Goal: Information Seeking & Learning: Understand process/instructions

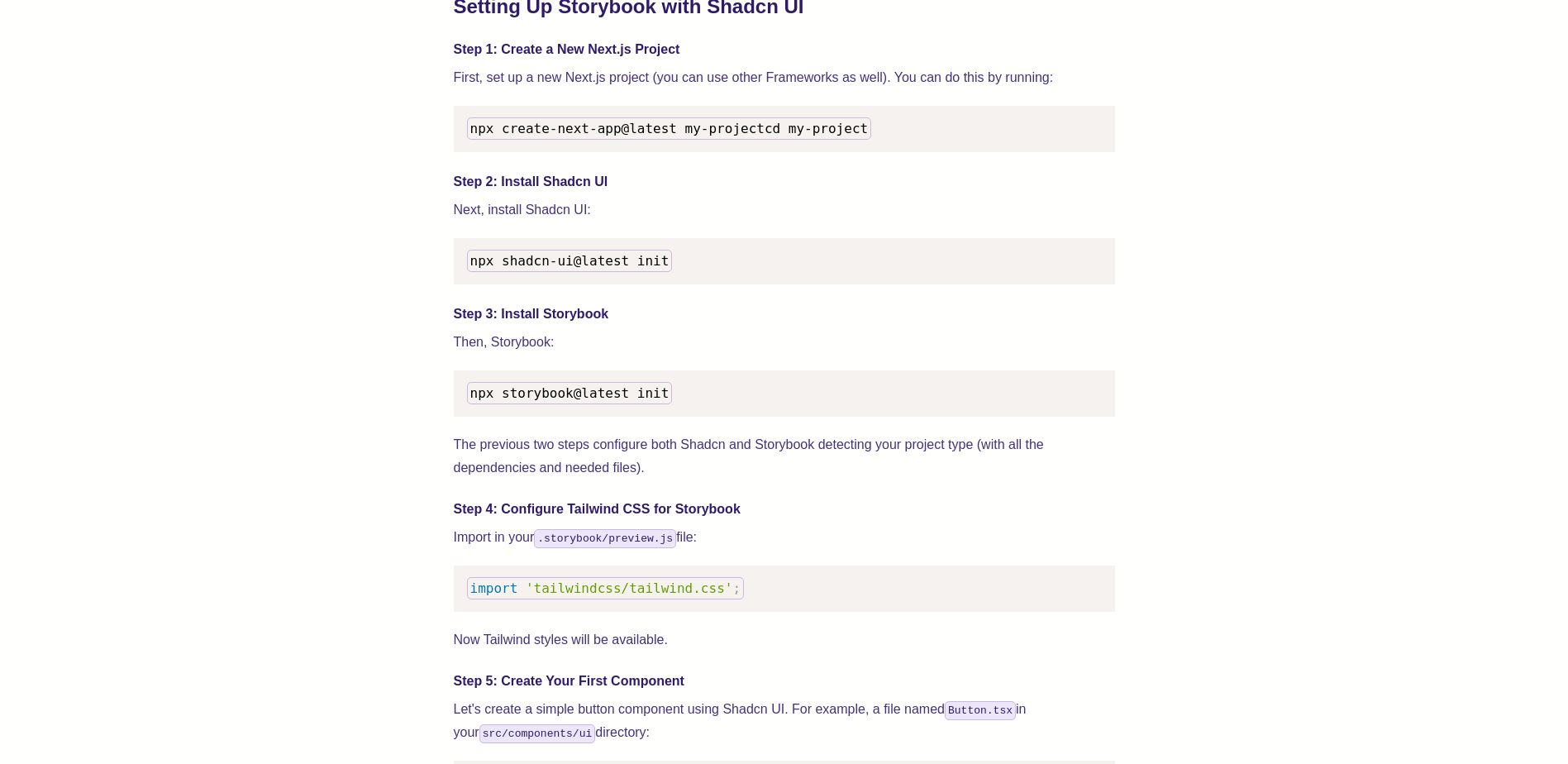
scroll to position [1735, 0]
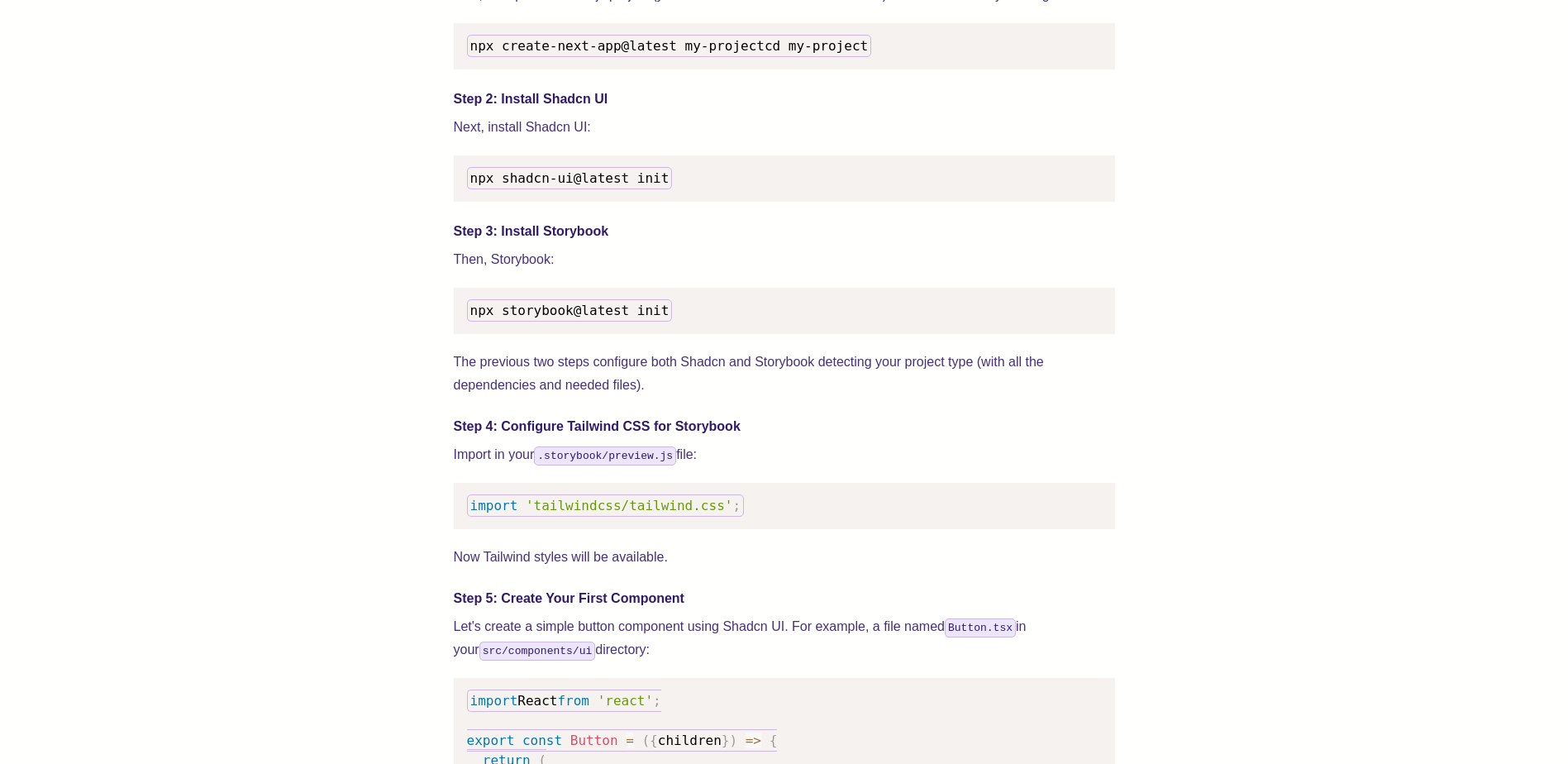
click at [473, 513] on span "import" at bounding box center [494, 505] width 48 height 15
drag, startPoint x: 470, startPoint y: 527, endPoint x: 727, endPoint y: 526, distance: 257.0
click at [727, 526] on pre "import 'tailwindcss/tailwind.css' ;" at bounding box center [784, 506] width 661 height 46
drag, startPoint x: 727, startPoint y: 526, endPoint x: 684, endPoint y: 524, distance: 43.0
copy code "import 'tailwindcss/tailwind.css' ;"
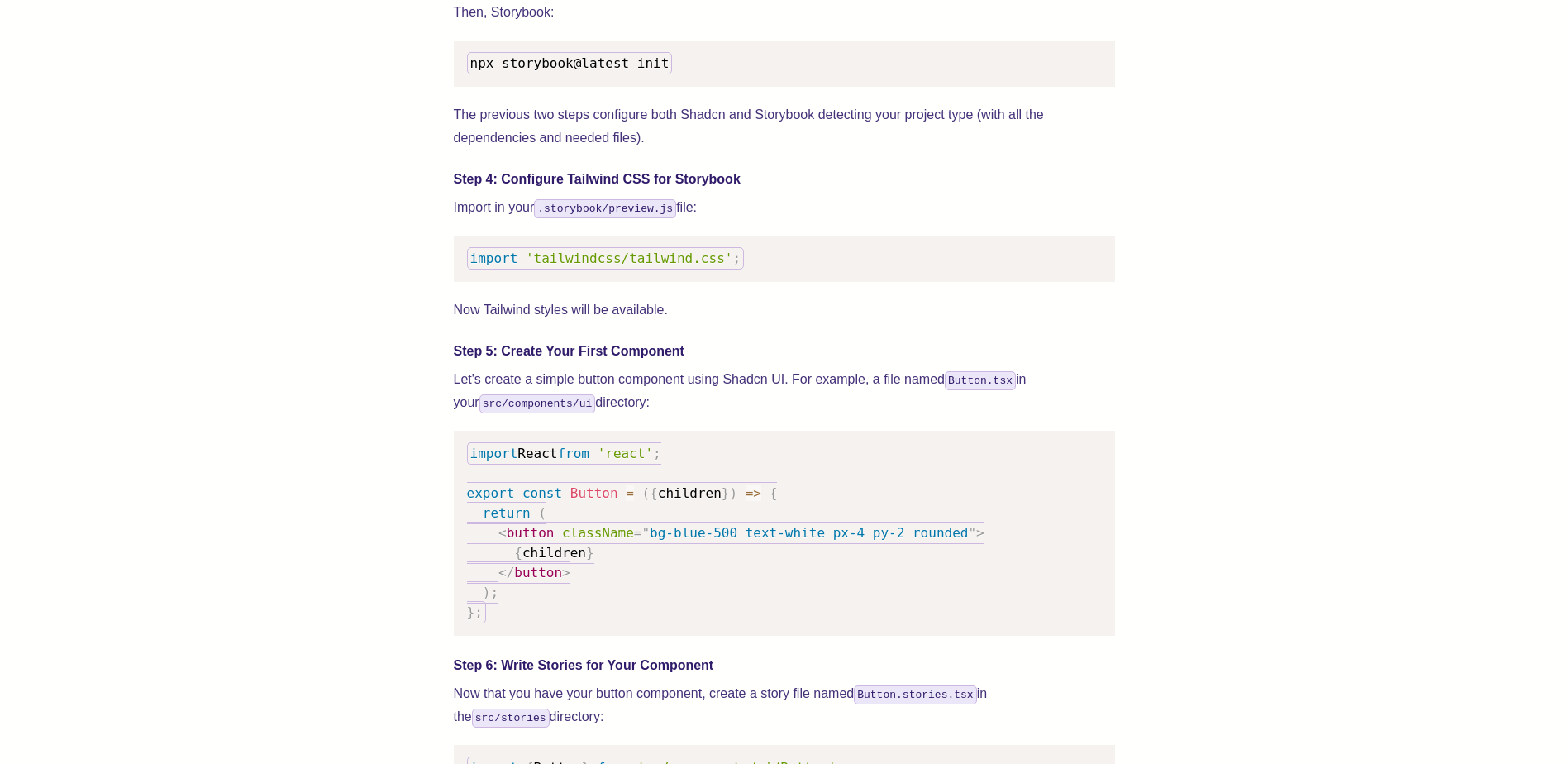
scroll to position [1984, 0]
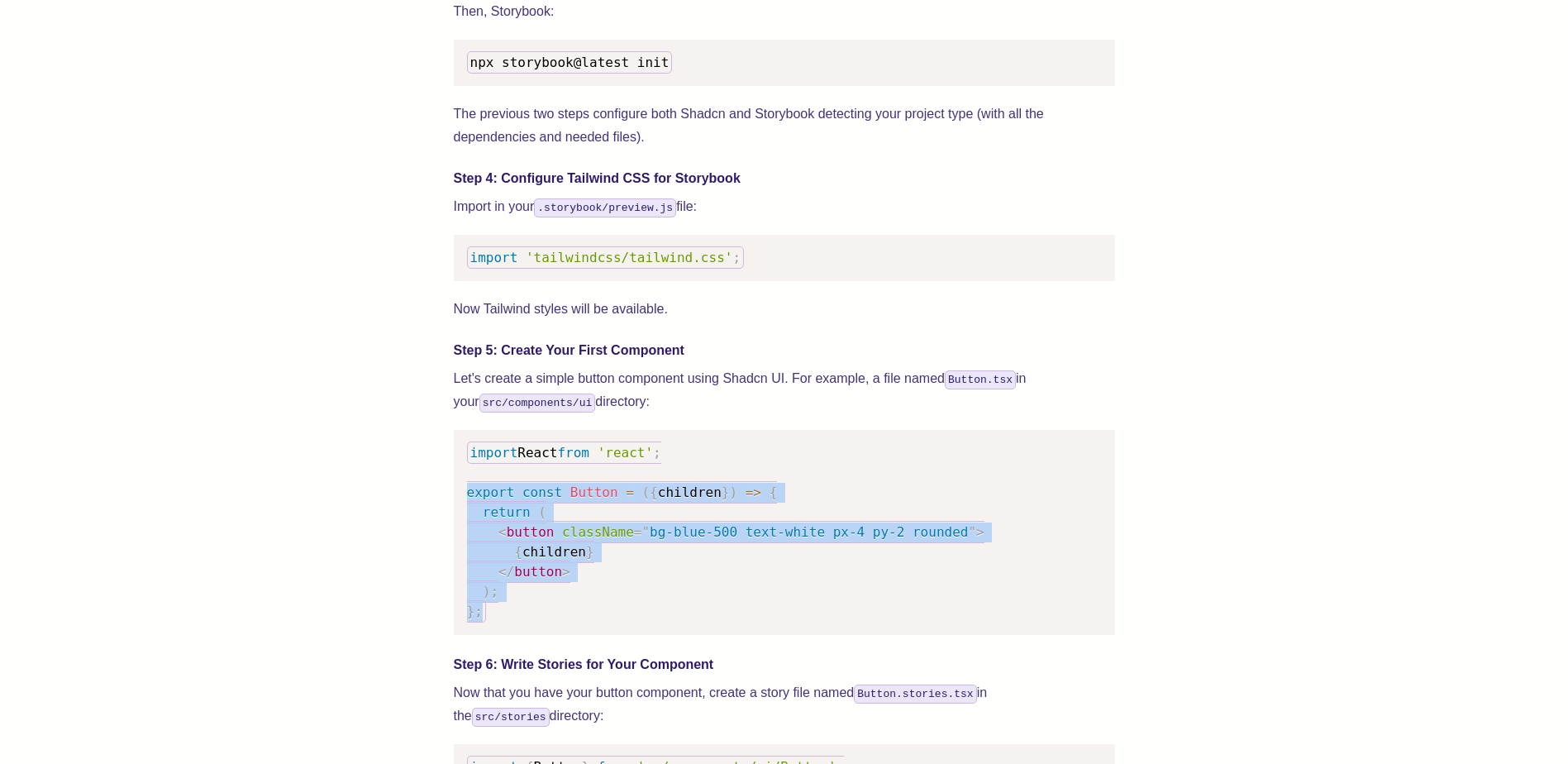
drag, startPoint x: 473, startPoint y: 520, endPoint x: 511, endPoint y: 642, distance: 127.8
click at [511, 635] on pre "import React from 'react' ; export const Button = ( { children } ) => { return …" at bounding box center [784, 532] width 661 height 205
drag, startPoint x: 511, startPoint y: 642, endPoint x: 495, endPoint y: 587, distance: 57.3
click at [495, 580] on span at bounding box center [483, 571] width 32 height 15
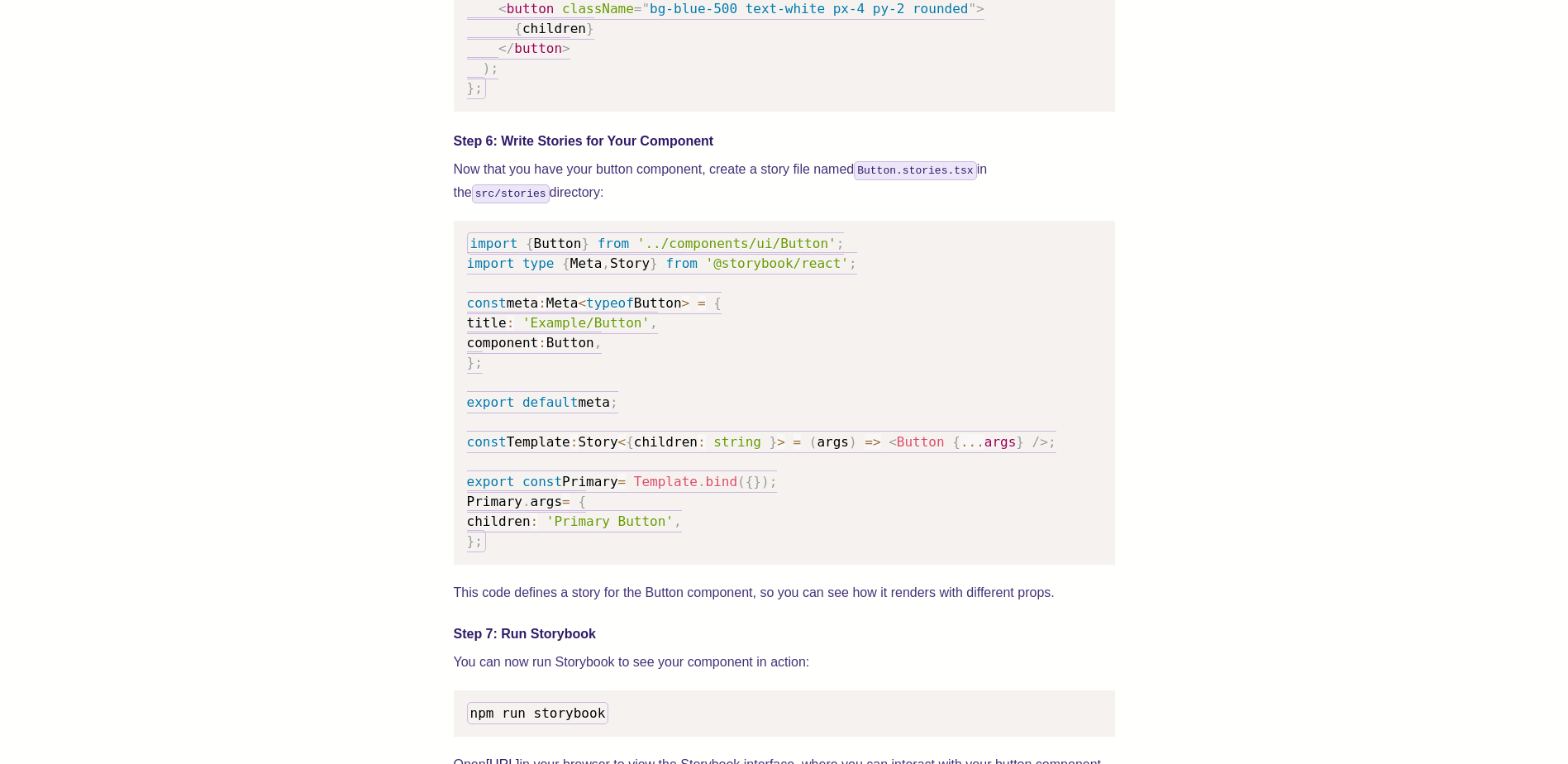
scroll to position [2562, 0]
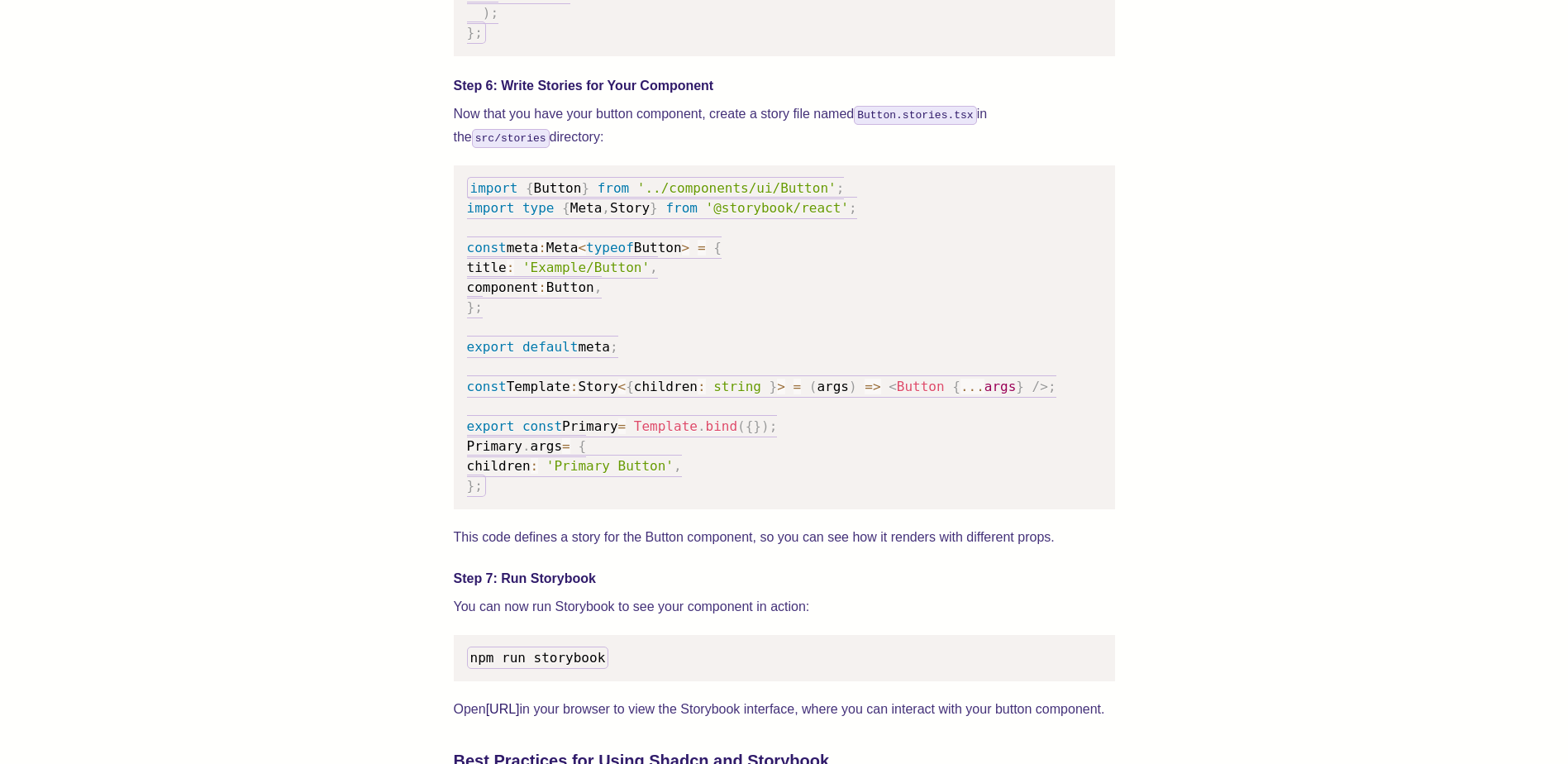
drag, startPoint x: 732, startPoint y: 165, endPoint x: 721, endPoint y: 168, distance: 11.4
click at [732, 149] on p "Now that you have your button component, create a story file named Button.stori…" at bounding box center [784, 126] width 661 height 46
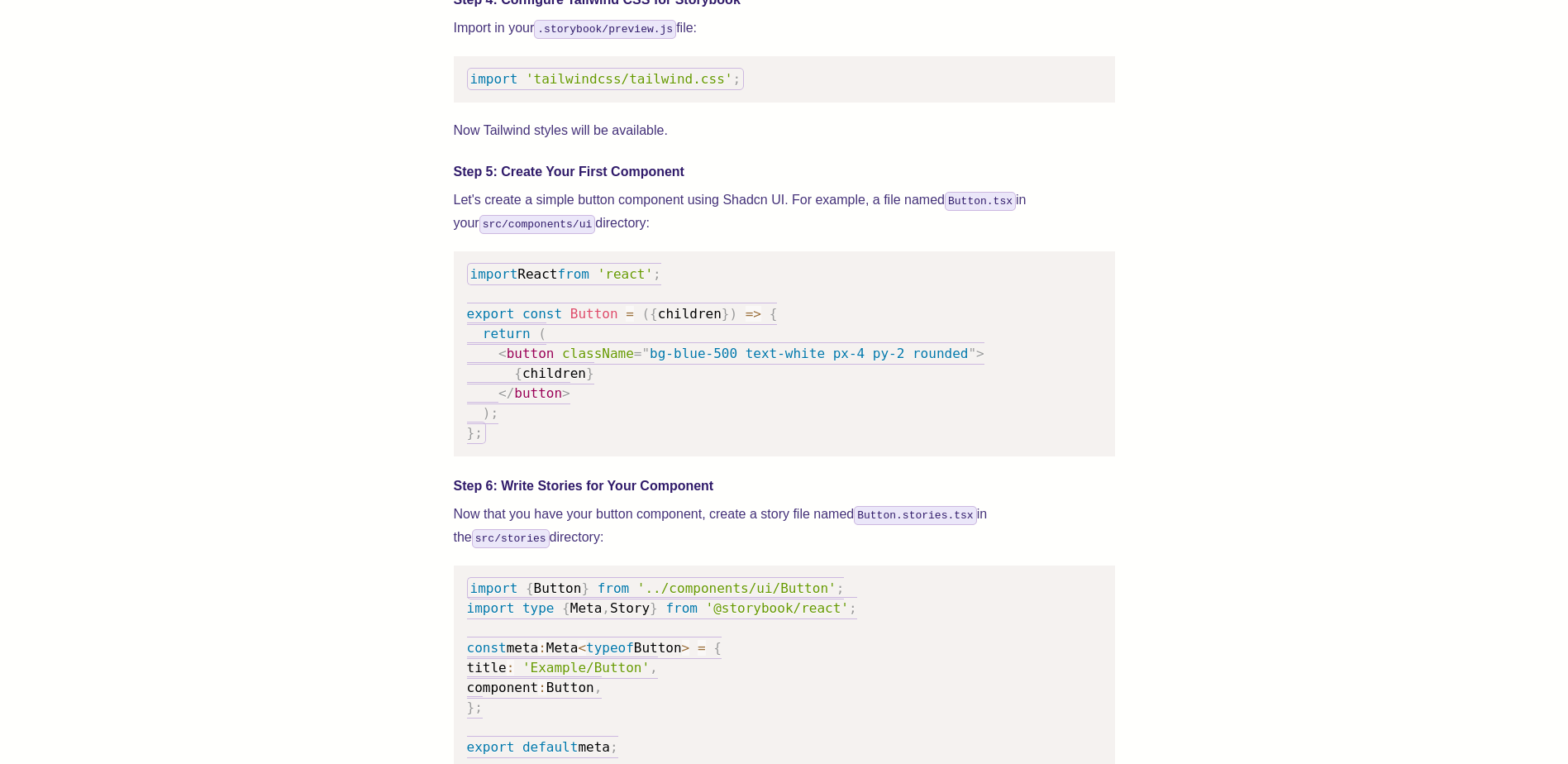
scroll to position [2066, 0]
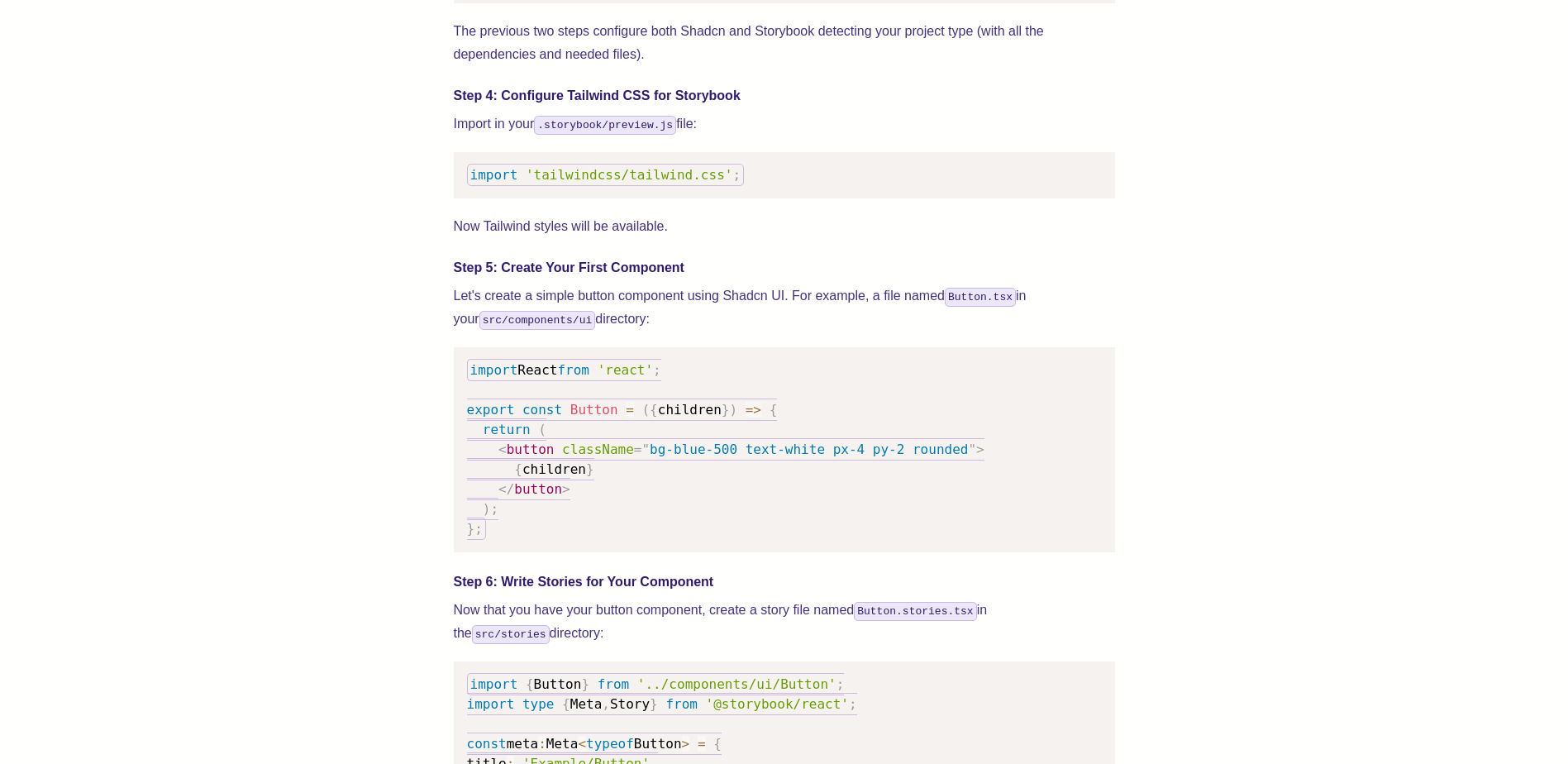
click at [533, 198] on pre "import 'tailwindcss/tailwind.css' ;" at bounding box center [784, 175] width 661 height 46
drag, startPoint x: 481, startPoint y: 195, endPoint x: 750, endPoint y: 185, distance: 269.2
click at [750, 185] on pre "import 'tailwindcss/tailwind.css' ;" at bounding box center [784, 175] width 661 height 46
copy code "import 'tailwindcss/tailwind.css' ;"
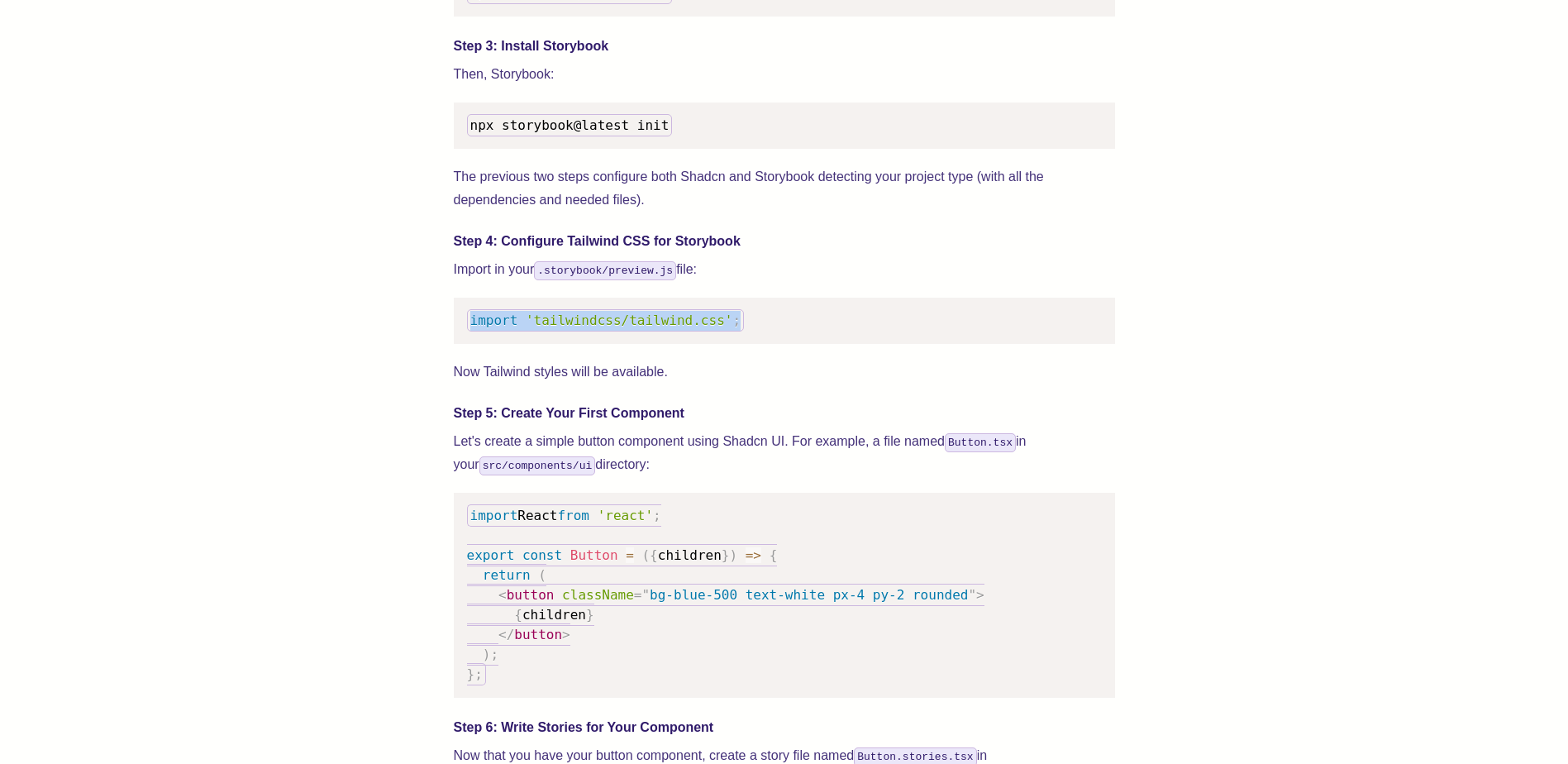
scroll to position [1901, 0]
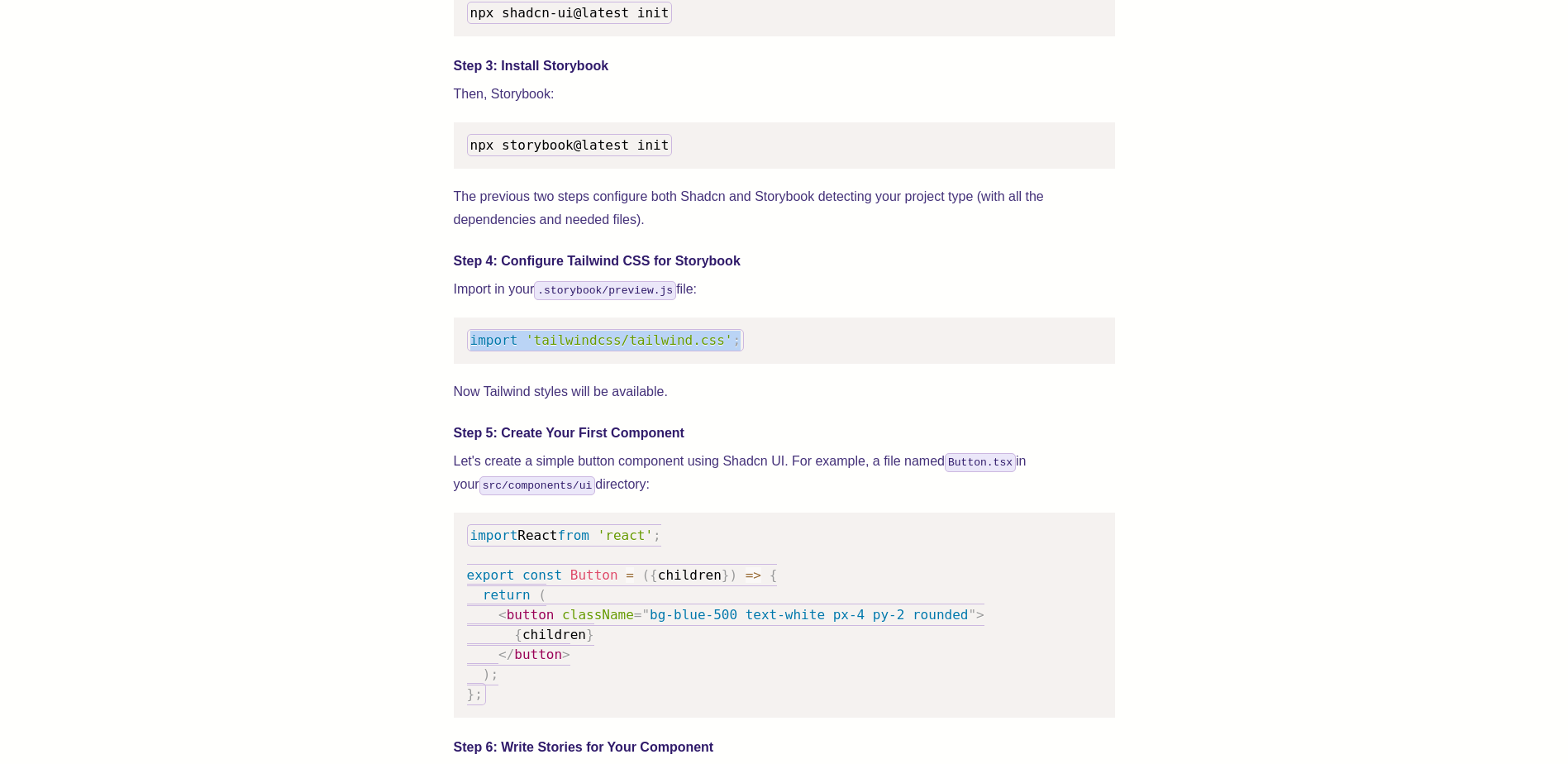
click at [631, 348] on span "'tailwindcss/tailwind.css'" at bounding box center [629, 340] width 207 height 15
drag, startPoint x: 614, startPoint y: 359, endPoint x: 704, endPoint y: 360, distance: 90.0
click at [704, 348] on span "'tailwindcss/tailwind.css'" at bounding box center [629, 340] width 207 height 15
copy span "tailwind.css"
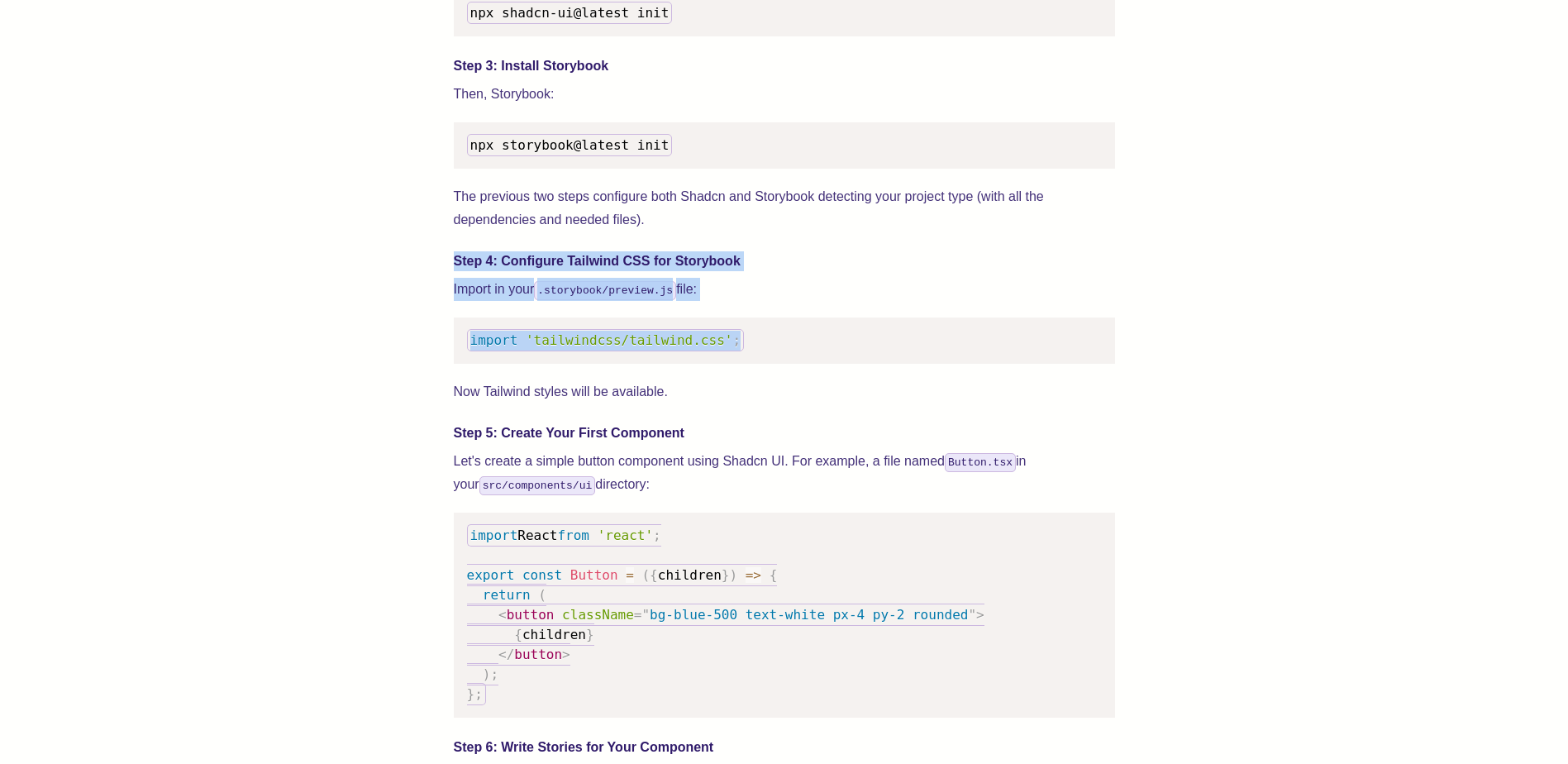
drag, startPoint x: 456, startPoint y: 281, endPoint x: 738, endPoint y: 353, distance: 291.0
click at [738, 353] on div "We wrote this guide to show you how to set up both Shadcn UI and Storybook to c…" at bounding box center [784, 756] width 661 height 3980
copy div "Step 4: Configure Tailwind CSS for Storybook Import in your .storybook/preview.…"
